Goal: Task Accomplishment & Management: Manage account settings

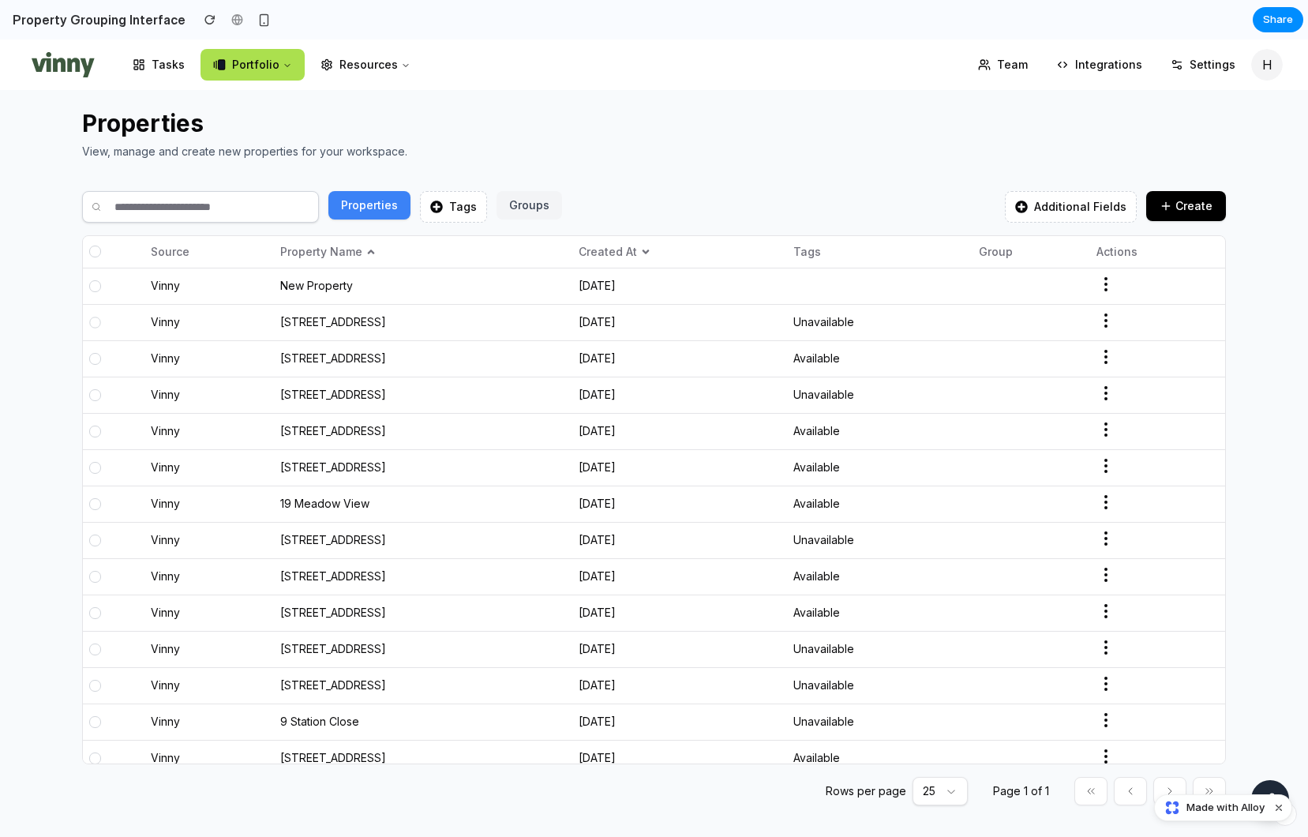
drag, startPoint x: 94, startPoint y: 324, endPoint x: 97, endPoint y: 335, distance: 10.7
click at [95, 324] on div at bounding box center [94, 321] width 11 height 11
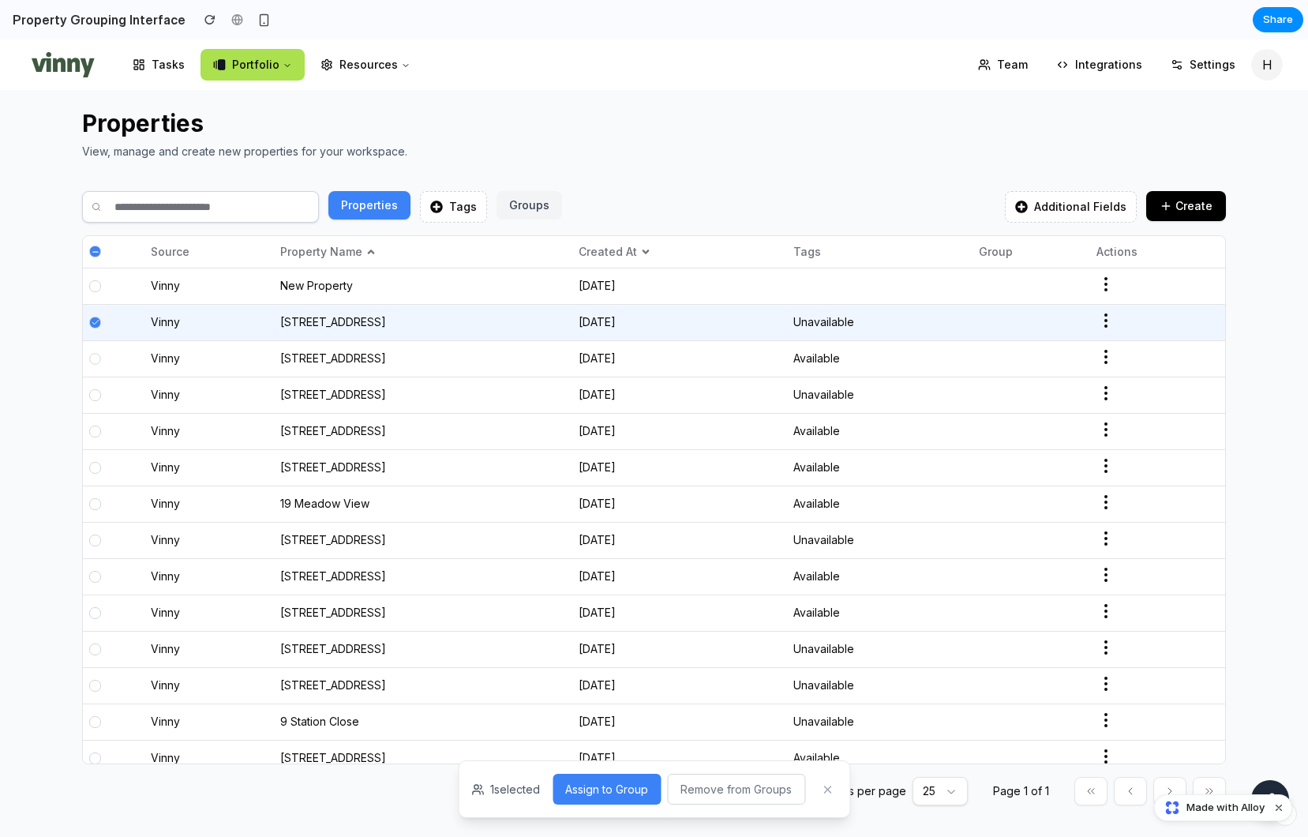
click at [97, 357] on div at bounding box center [94, 358] width 11 height 11
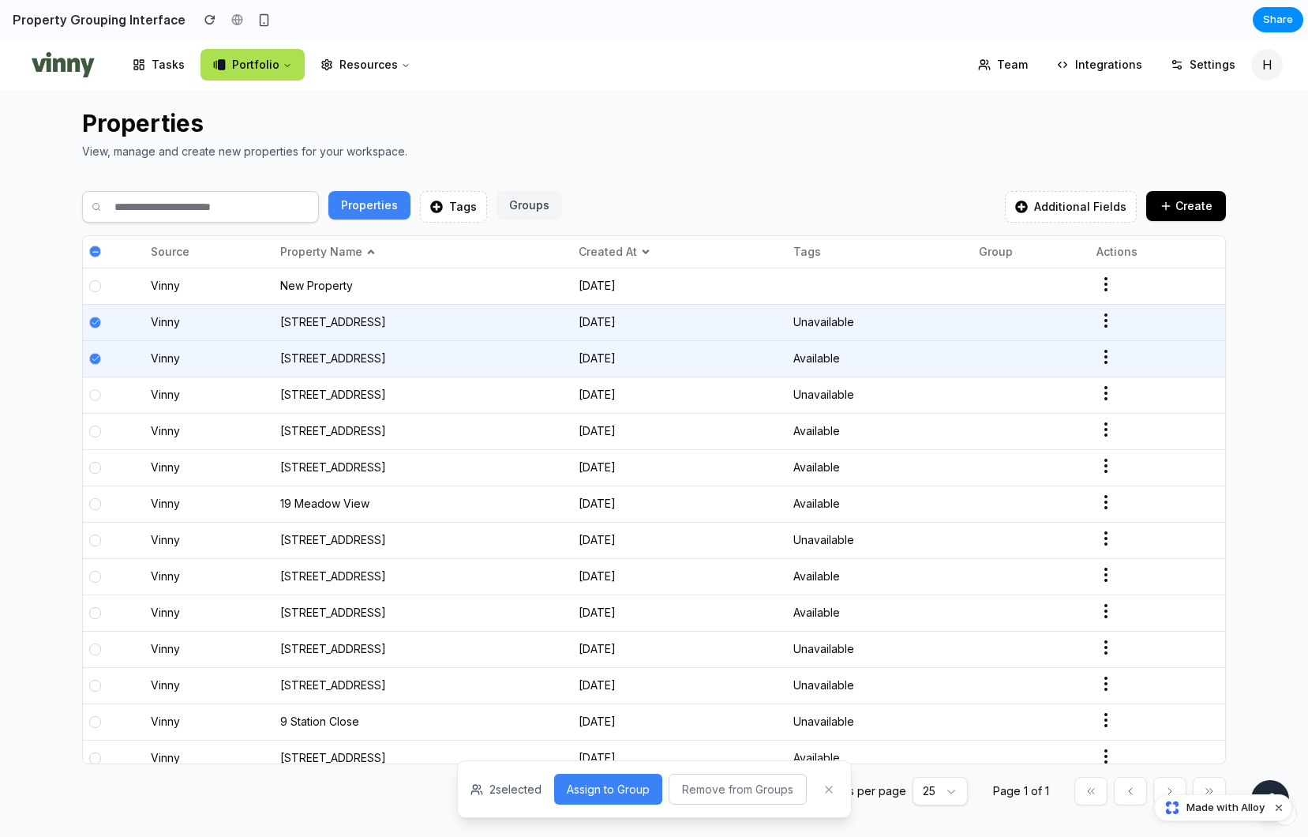
click at [94, 398] on div at bounding box center [94, 394] width 11 height 11
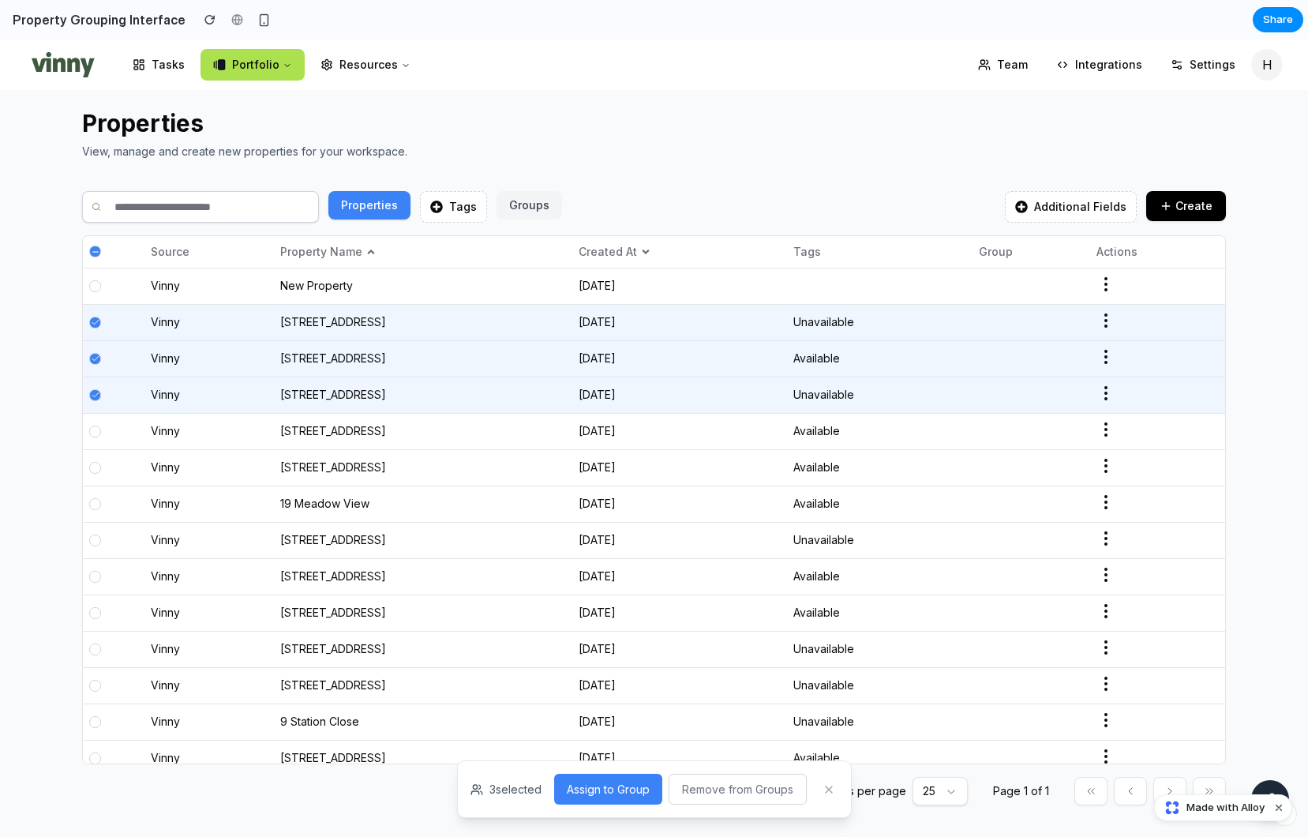
click at [621, 676] on button "Assign to Group" at bounding box center [608, 788] width 108 height 31
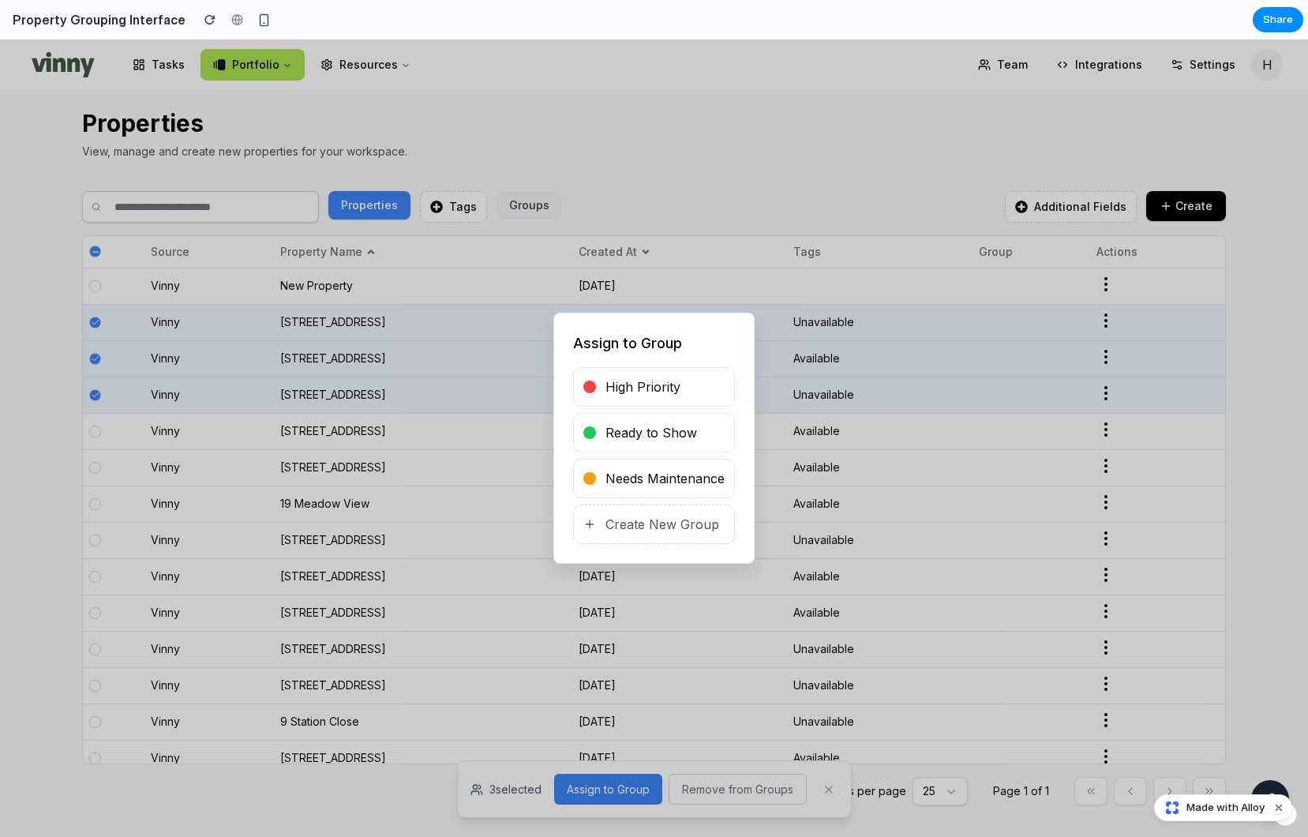
click at [679, 395] on span "High Priority" at bounding box center [642, 386] width 75 height 19
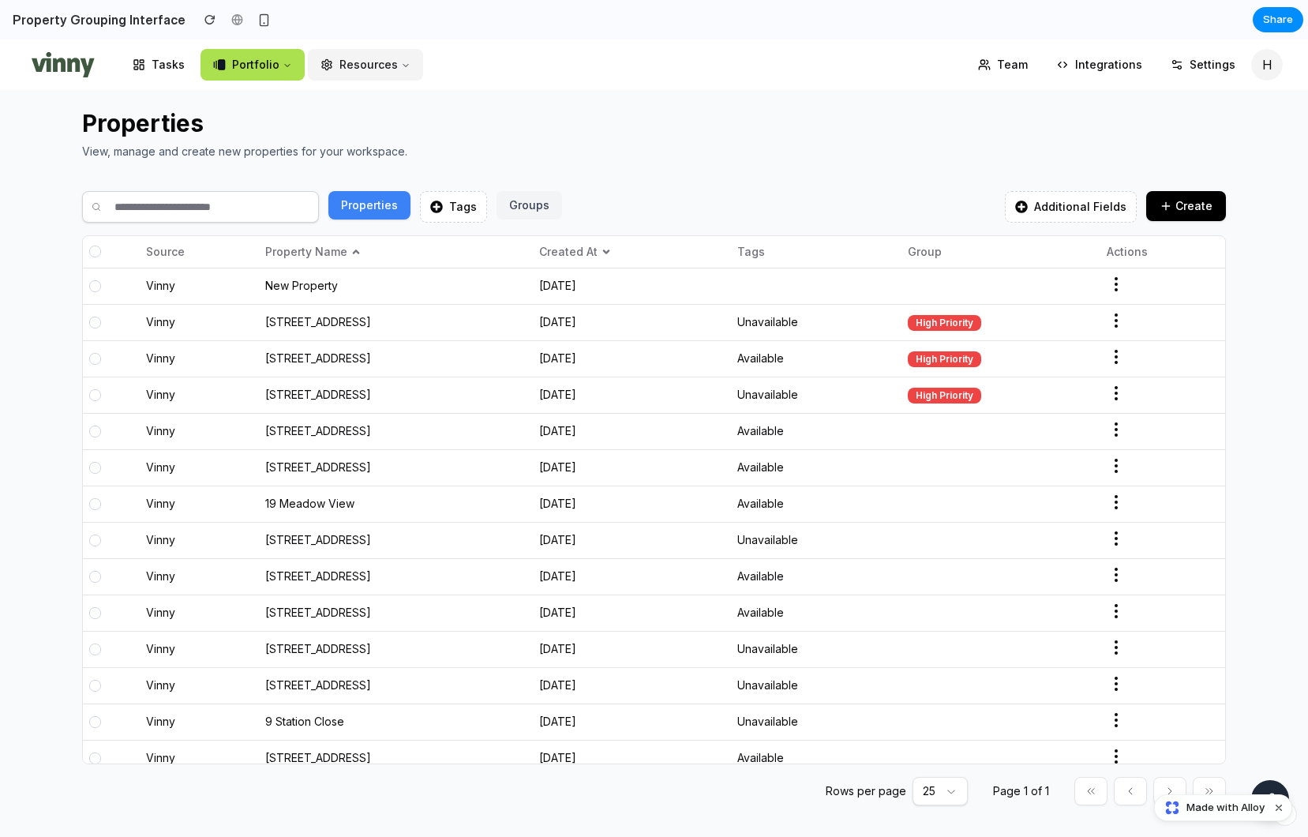
click at [370, 68] on button "Resources" at bounding box center [365, 65] width 115 height 32
click at [373, 64] on button "Resources" at bounding box center [365, 65] width 115 height 32
drag, startPoint x: 150, startPoint y: 324, endPoint x: 104, endPoint y: 343, distance: 49.2
click at [150, 324] on td "Vinny" at bounding box center [199, 322] width 119 height 36
click at [95, 316] on div at bounding box center [94, 321] width 11 height 11
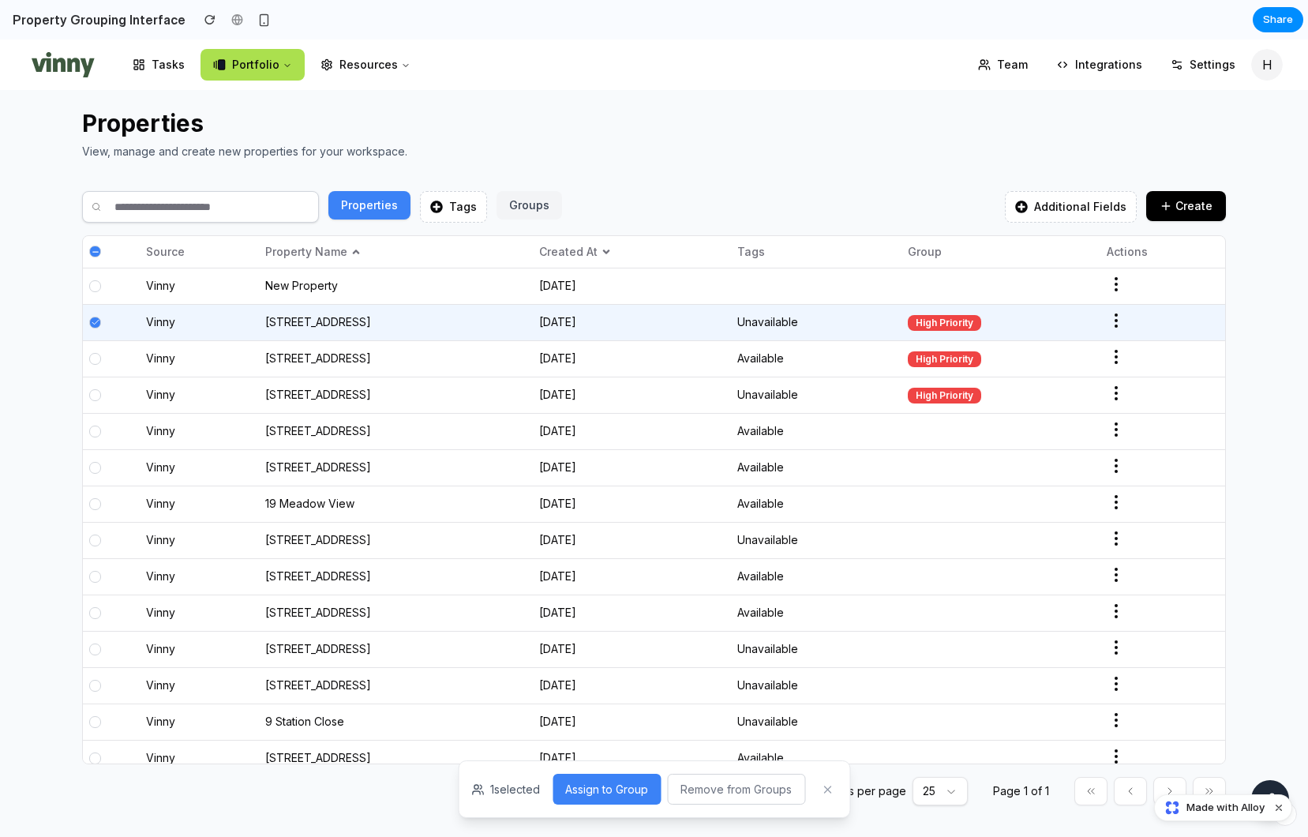
click at [95, 354] on div at bounding box center [95, 359] width 12 height 12
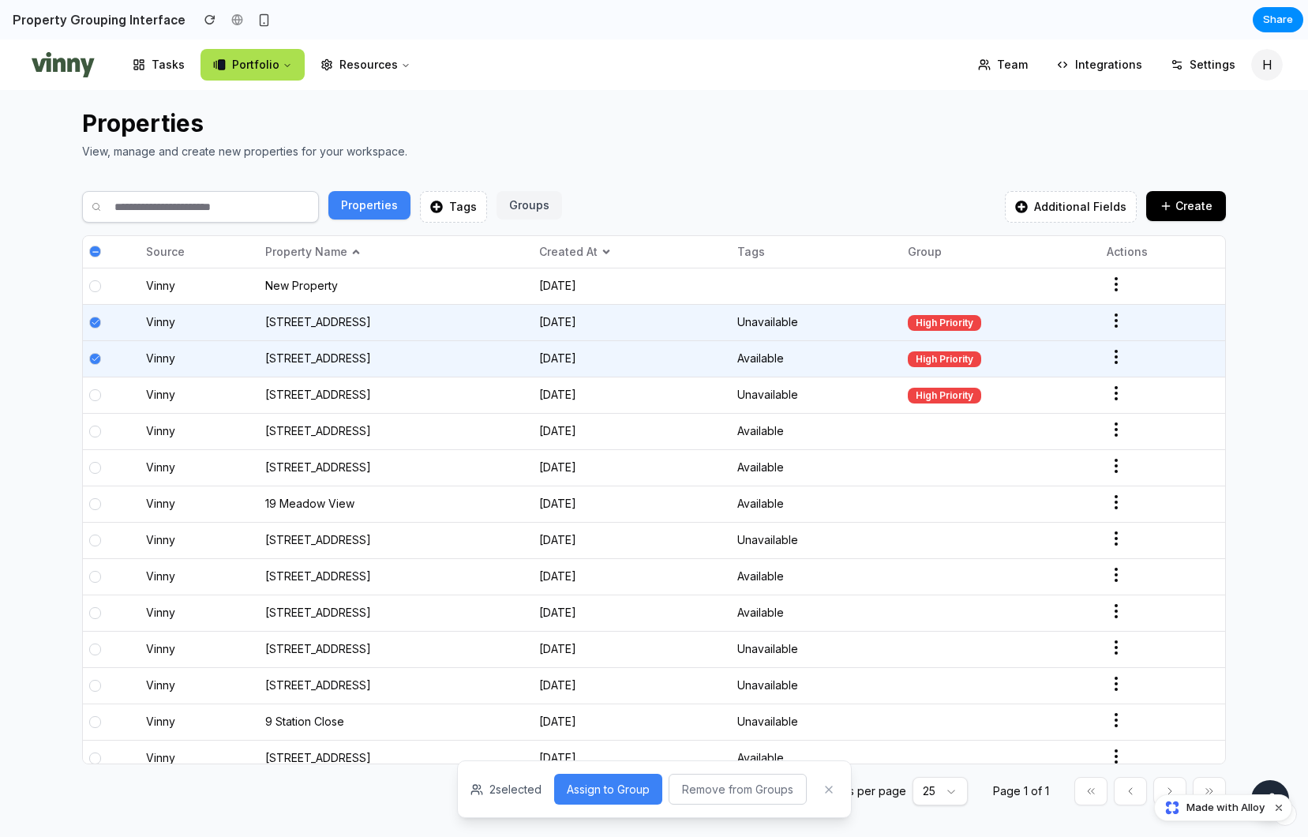
click at [621, 676] on button "Assign to Group" at bounding box center [608, 788] width 108 height 31
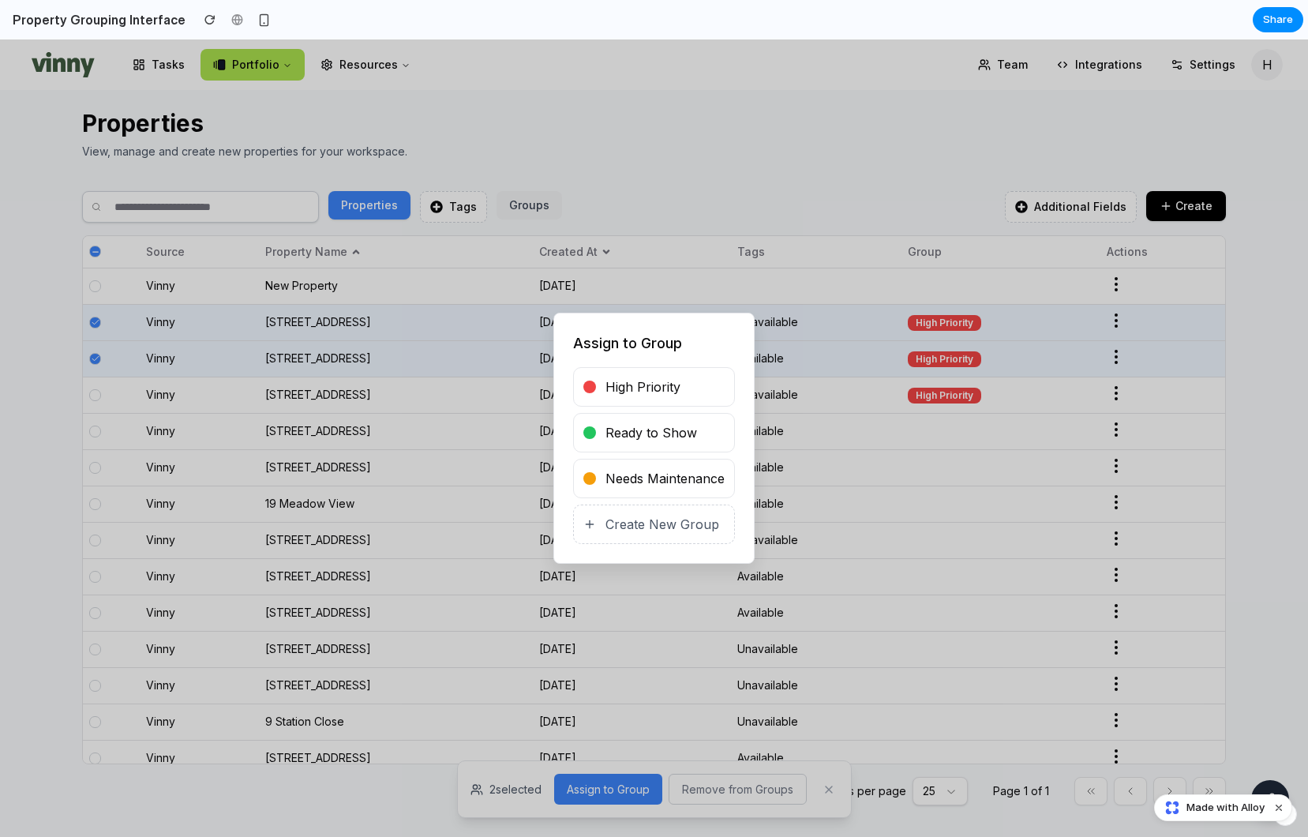
click at [682, 474] on span "Needs Maintenance" at bounding box center [664, 478] width 119 height 19
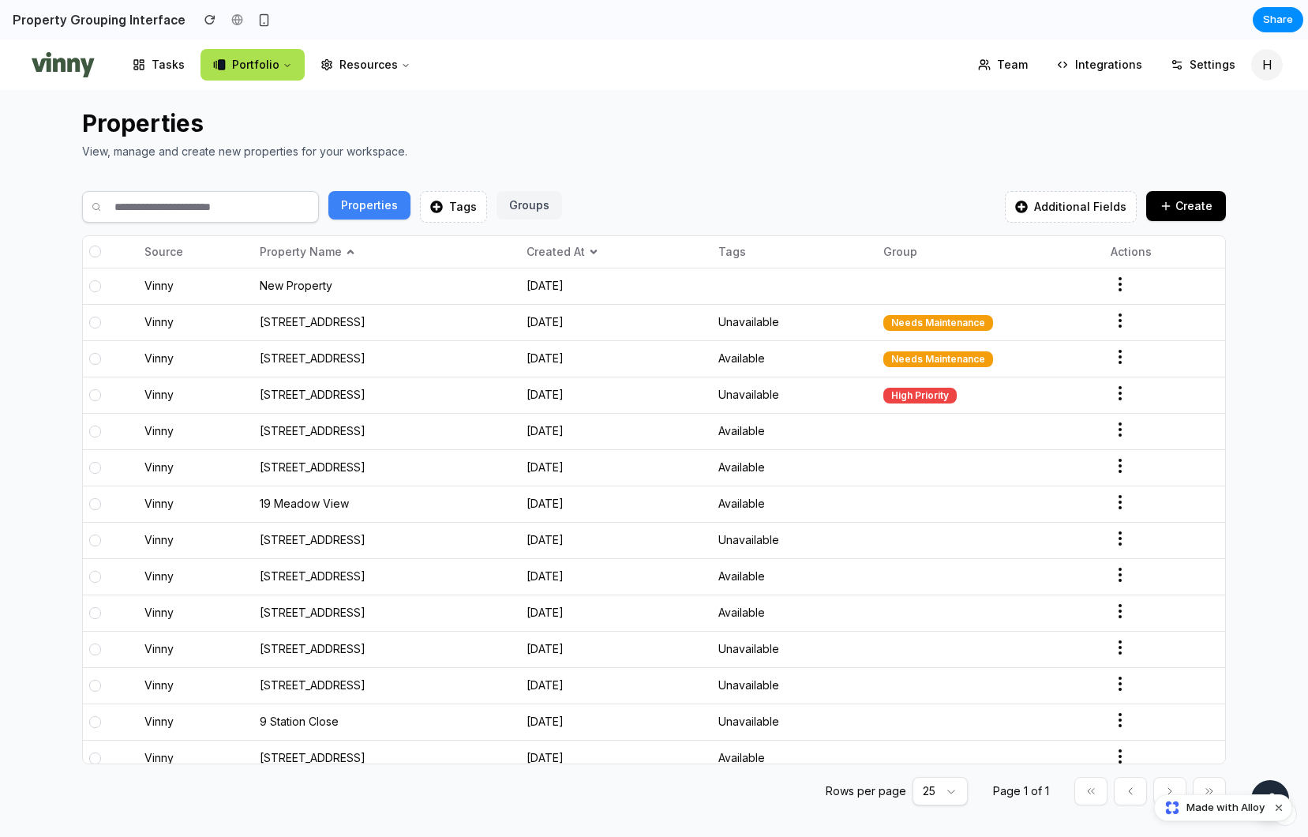
click at [946, 391] on div "High Priority" at bounding box center [919, 395] width 73 height 16
click at [1155, 230] on div "Properties View, manage and create new properties for your workspace. Propertie…" at bounding box center [653, 463] width 1181 height 747
click at [1161, 208] on img at bounding box center [1165, 206] width 13 height 13
click at [1161, 212] on link "Create" at bounding box center [1186, 206] width 80 height 30
click at [343, 223] on div "Properties View, manage and create new properties for your workspace. Propertie…" at bounding box center [653, 463] width 1181 height 747
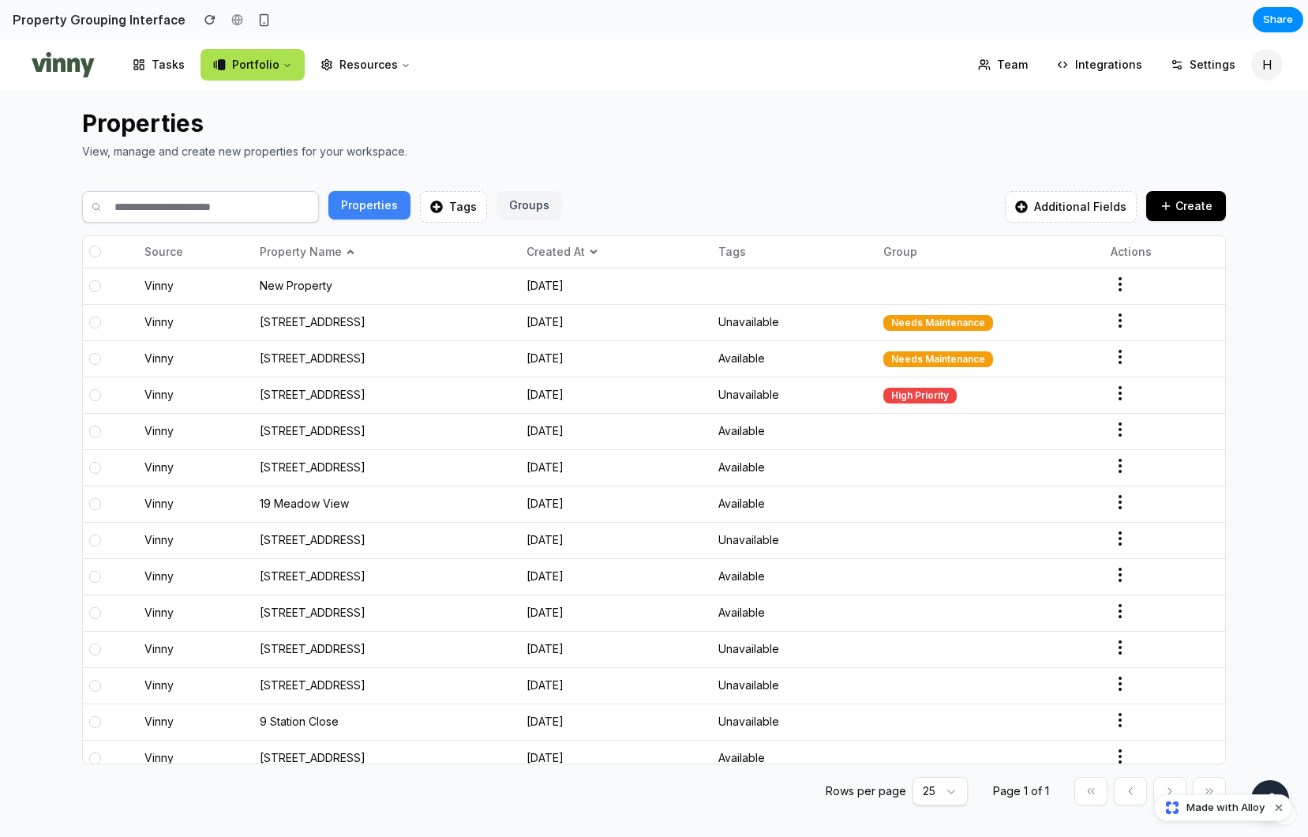
click at [358, 200] on button "Properties" at bounding box center [369, 205] width 82 height 28
click at [328, 66] on button "Resources" at bounding box center [365, 65] width 115 height 32
click at [337, 74] on button "Resources" at bounding box center [365, 65] width 115 height 32
click at [126, 67] on link "Tasks" at bounding box center [158, 65] width 77 height 32
click at [257, 16] on div "button" at bounding box center [263, 19] width 13 height 13
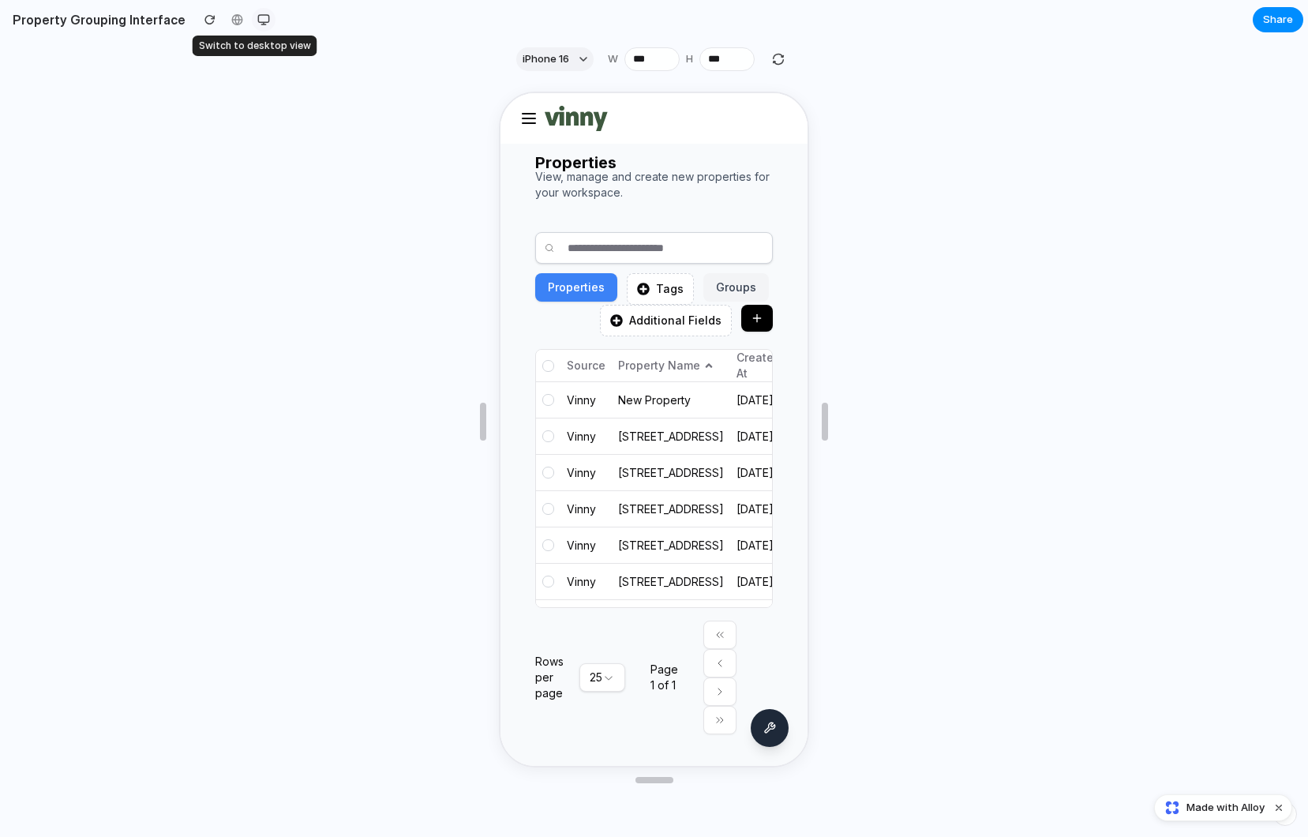
click at [257, 14] on div "button" at bounding box center [263, 19] width 13 height 13
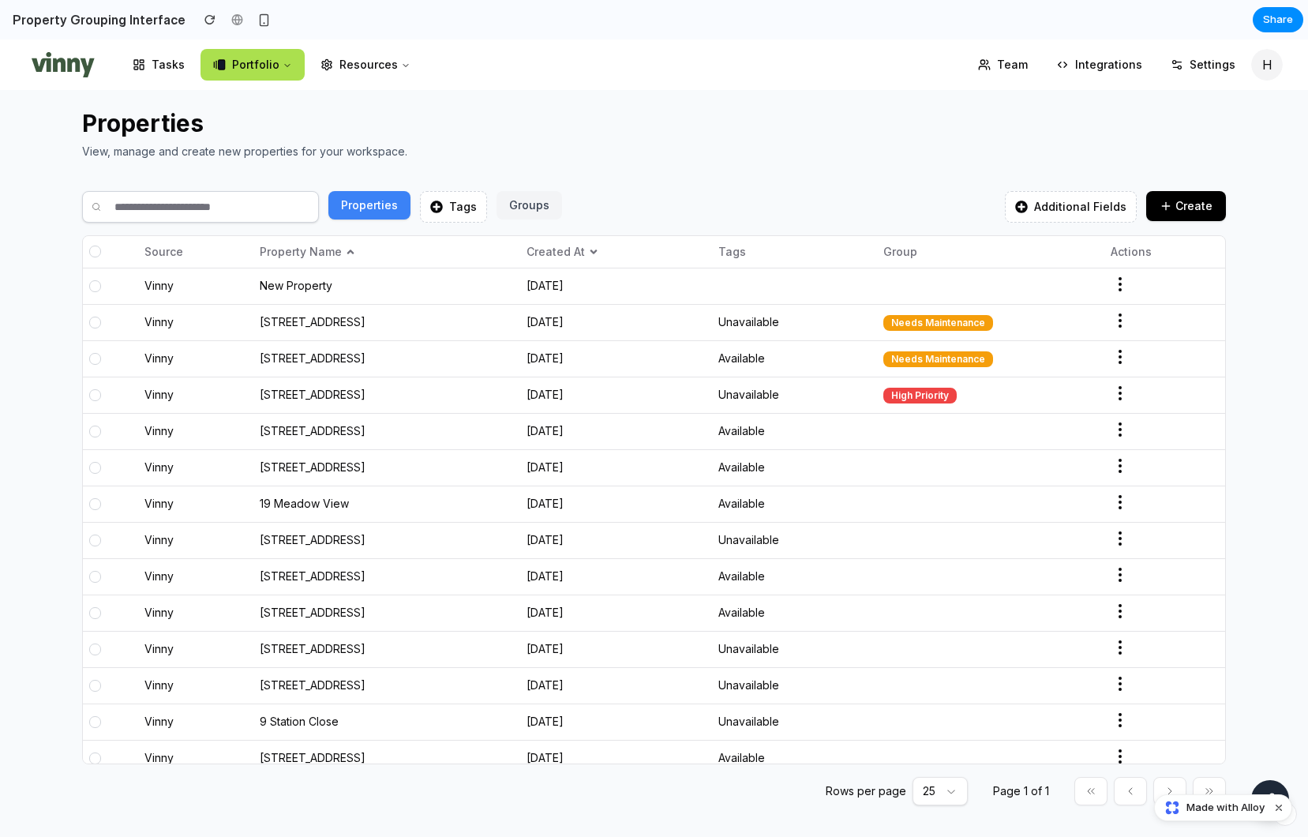
scroll to position [84, 0]
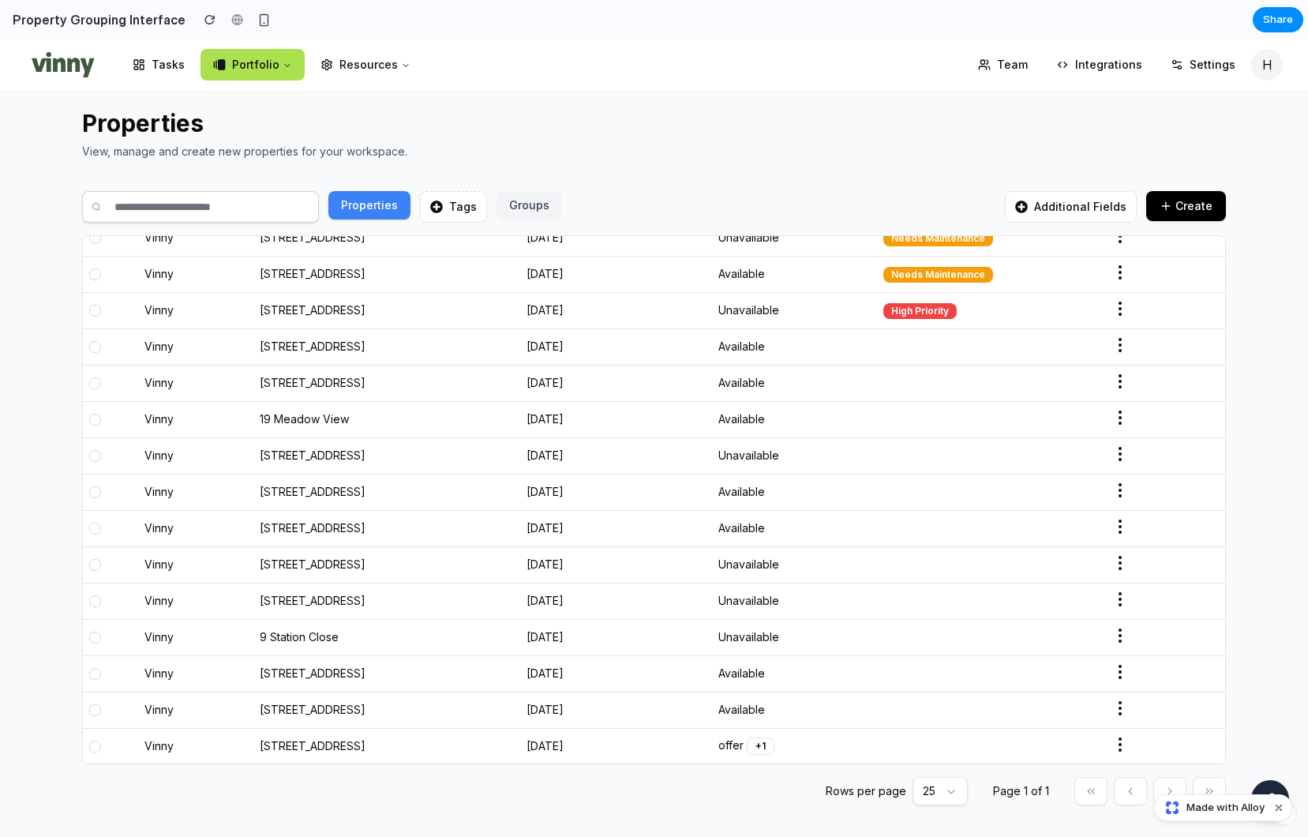
click at [767, 515] on td "Available" at bounding box center [794, 528] width 165 height 36
click at [94, 526] on div at bounding box center [95, 528] width 12 height 12
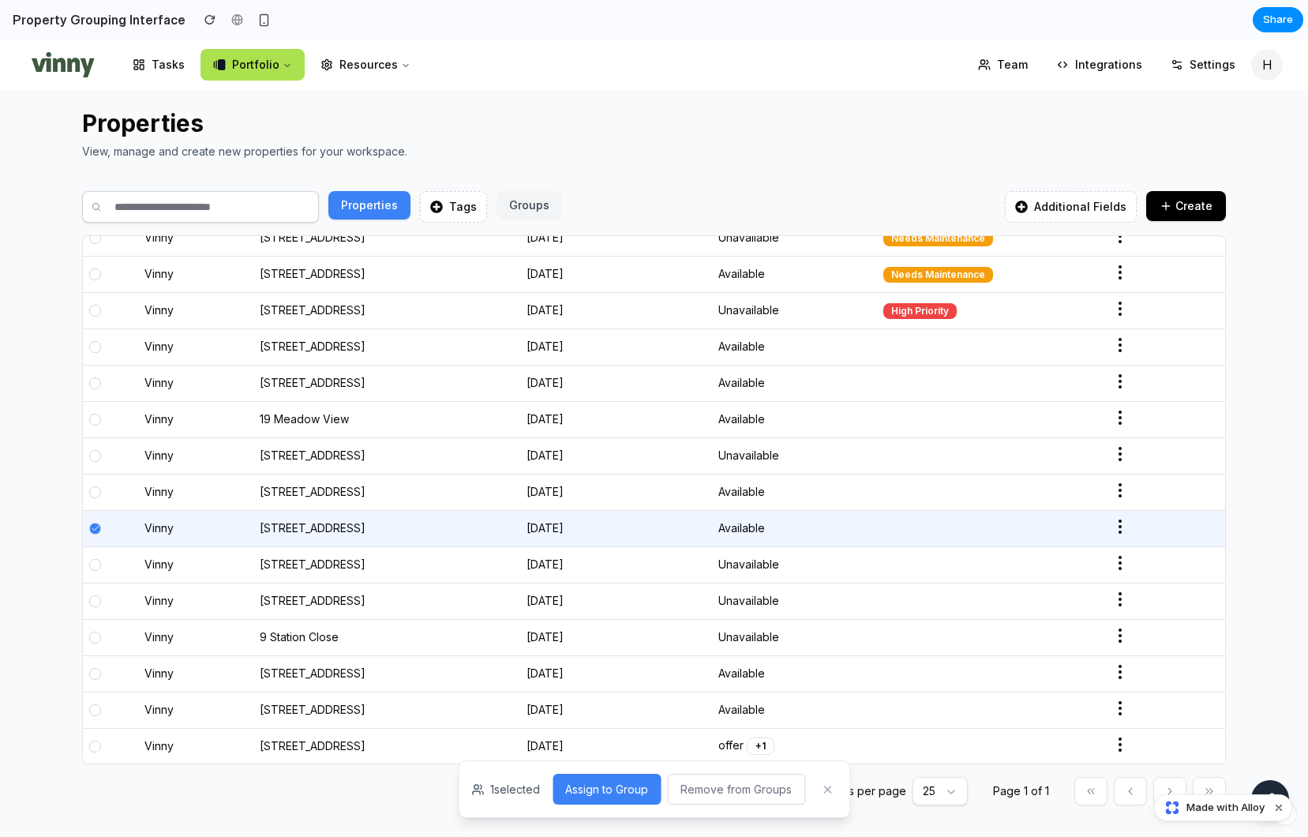
click at [90, 568] on div at bounding box center [110, 565] width 43 height 12
